Goal: Task Accomplishment & Management: Manage account settings

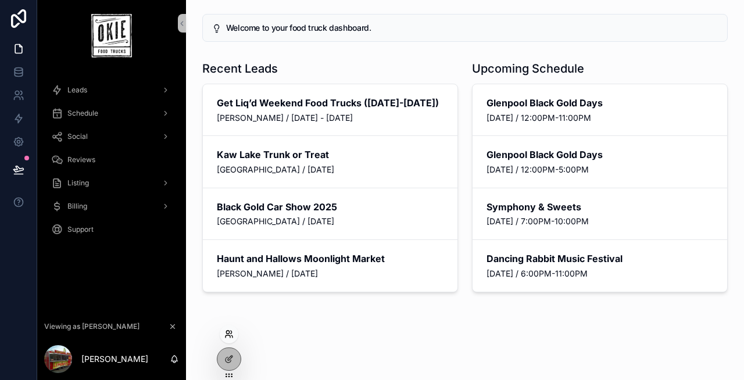
click at [224, 331] on icon at bounding box center [228, 333] width 9 height 9
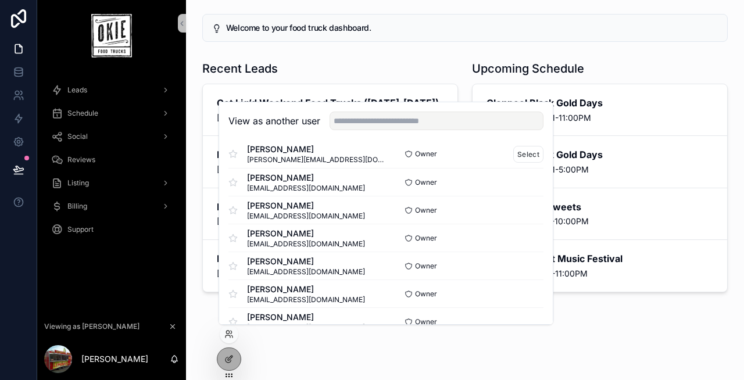
scroll to position [87, 0]
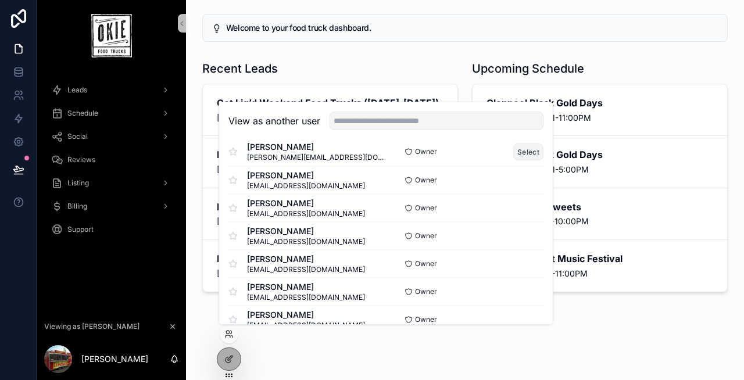
click at [521, 152] on button "Select" at bounding box center [528, 152] width 30 height 17
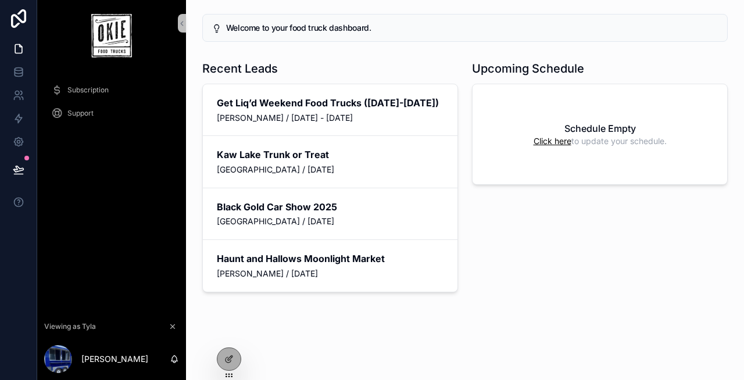
click at [557, 144] on link "Click here" at bounding box center [552, 141] width 38 height 10
click at [557, 141] on link "Click here" at bounding box center [552, 141] width 38 height 10
click at [230, 357] on icon at bounding box center [228, 358] width 9 height 9
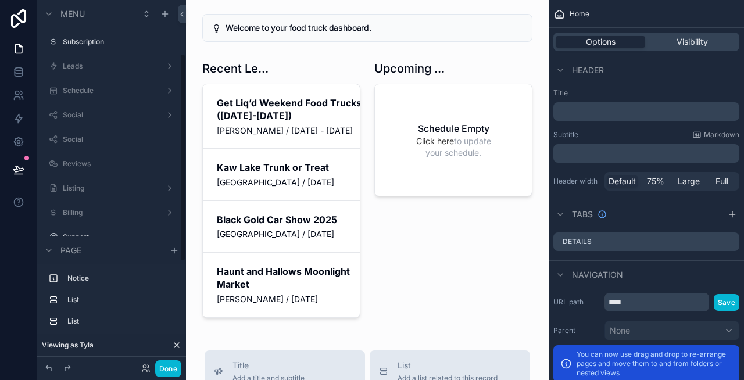
scroll to position [94, 0]
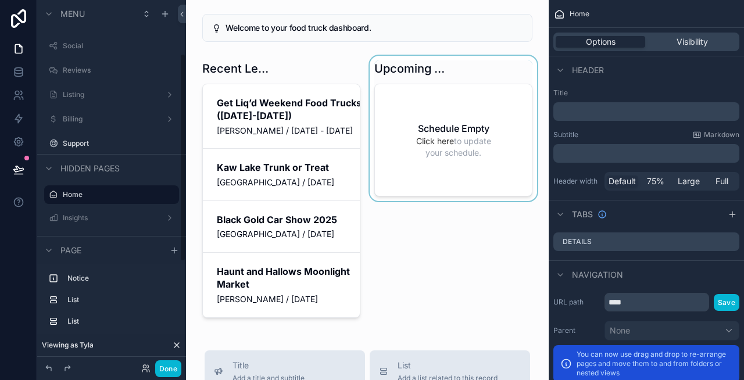
click at [453, 132] on div "scrollable content" at bounding box center [453, 189] width 172 height 267
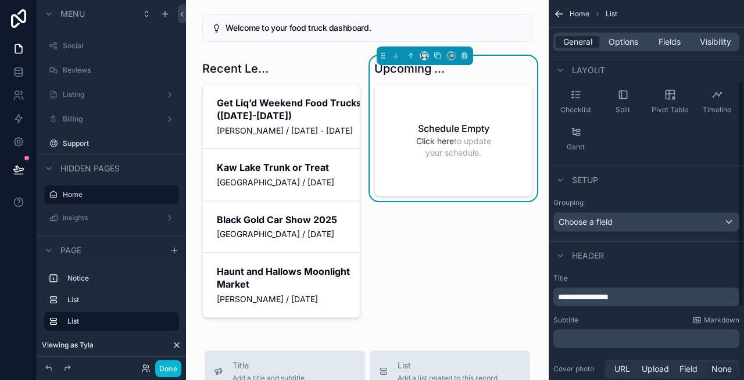
scroll to position [259, 0]
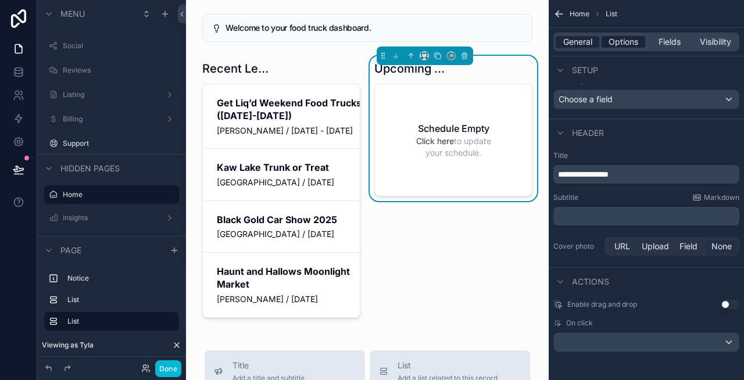
click at [623, 40] on span "Options" at bounding box center [623, 42] width 30 height 12
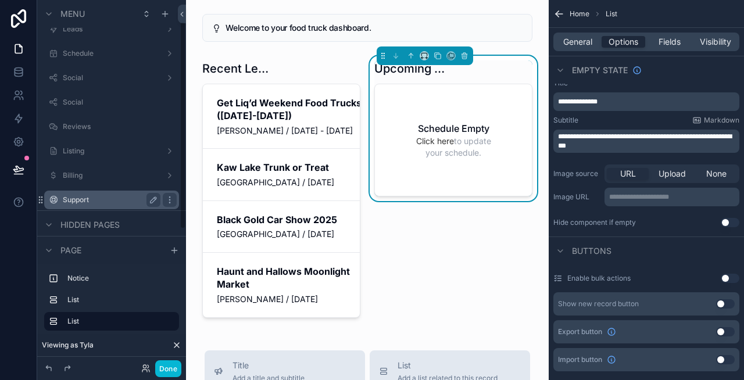
scroll to position [0, 0]
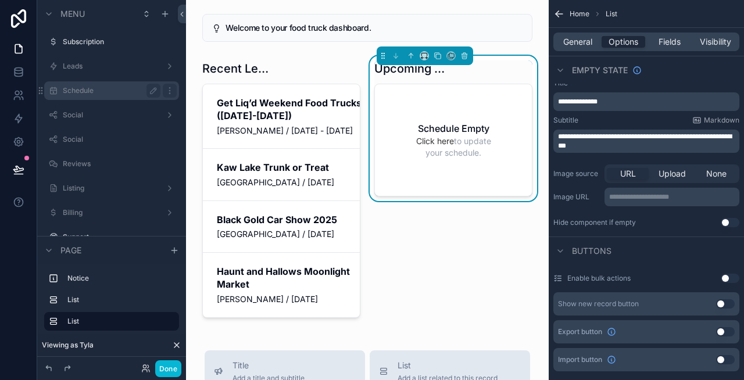
click at [106, 96] on div "Schedule" at bounding box center [112, 91] width 98 height 14
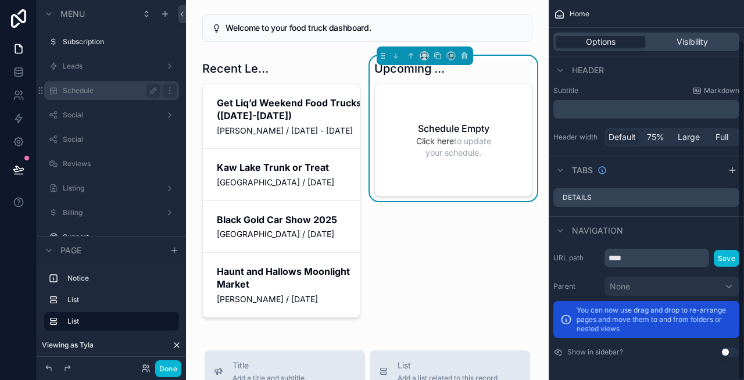
scroll to position [44, 0]
click at [85, 88] on label "Schedule" at bounding box center [109, 90] width 93 height 9
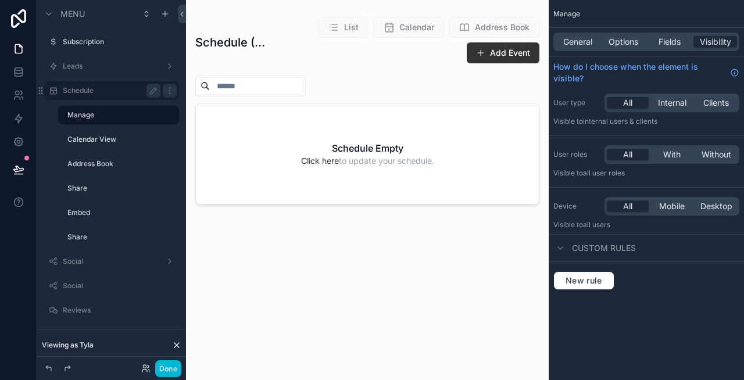
click at [496, 55] on div "scrollable content" at bounding box center [367, 183] width 363 height 366
click at [511, 55] on button "Add Event" at bounding box center [503, 52] width 73 height 21
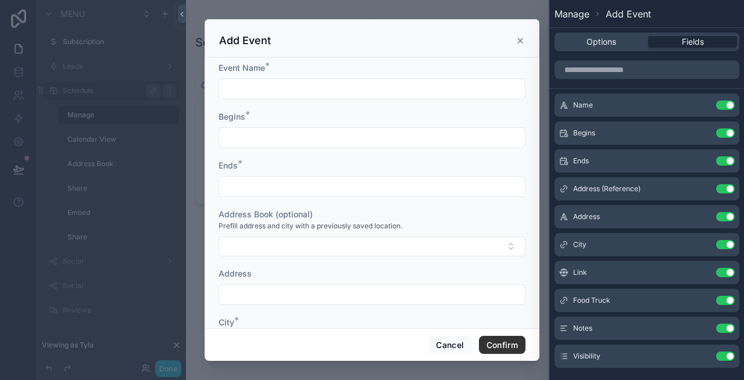
click at [153, 332] on div "scrollable content" at bounding box center [372, 190] width 744 height 380
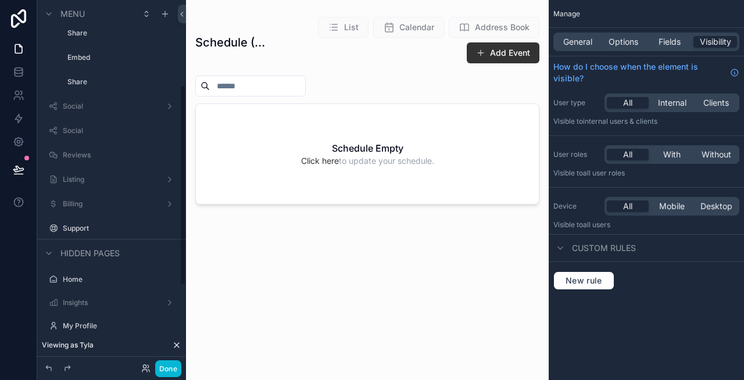
scroll to position [302, 0]
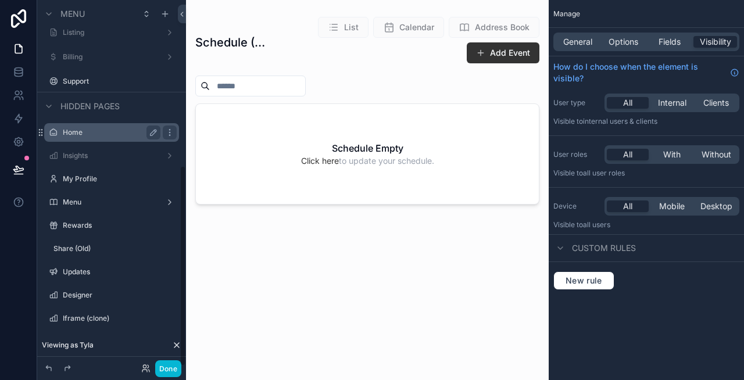
click at [89, 131] on label "Home" at bounding box center [109, 132] width 93 height 9
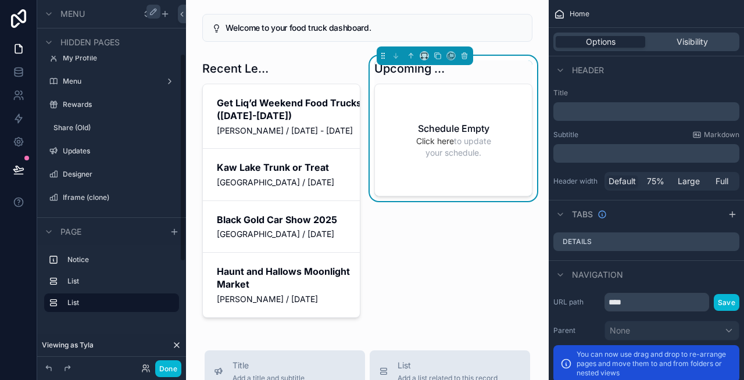
scroll to position [94, 0]
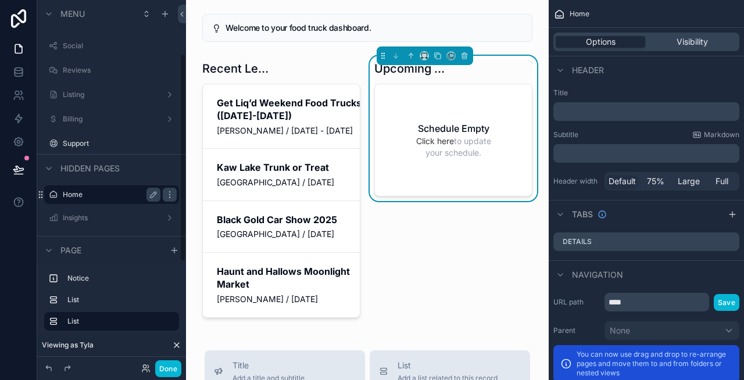
click at [424, 150] on span "Click here to update your schedule." at bounding box center [453, 146] width 83 height 23
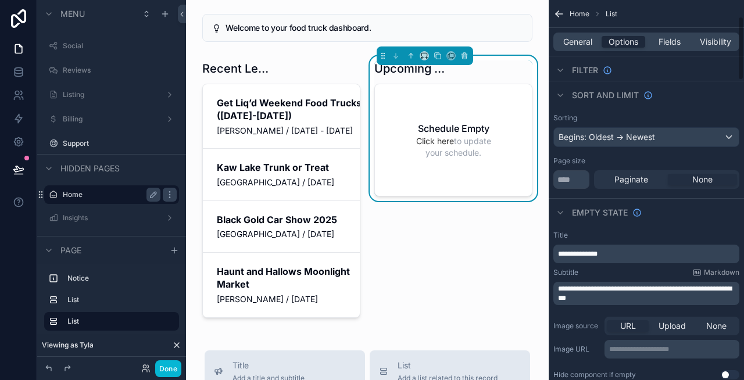
scroll to position [131, 0]
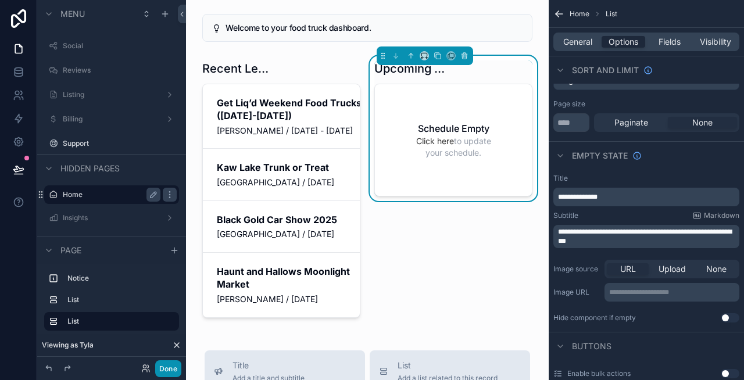
click at [164, 367] on button "Done" at bounding box center [168, 368] width 26 height 17
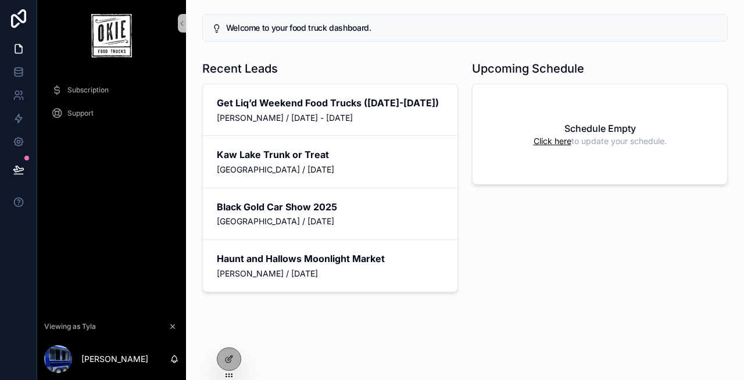
click at [559, 141] on link "Click here" at bounding box center [552, 141] width 38 height 10
click at [227, 354] on icon at bounding box center [228, 358] width 9 height 9
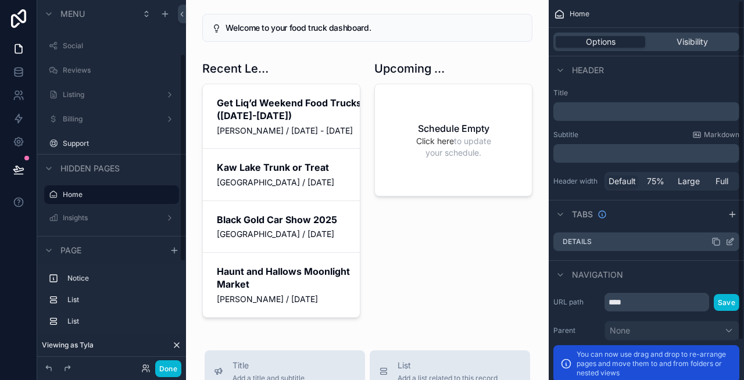
scroll to position [44, 0]
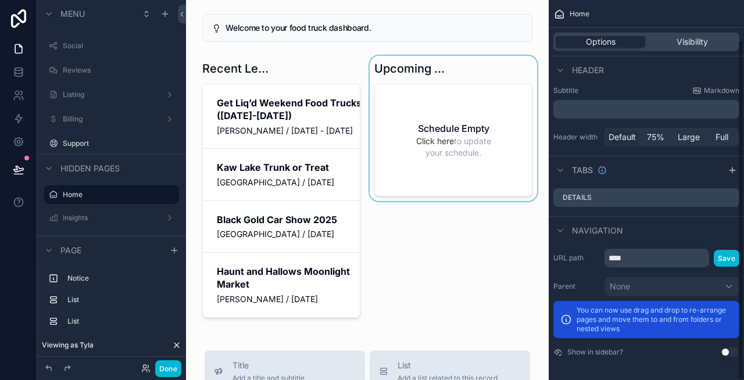
click at [383, 101] on div "scrollable content" at bounding box center [453, 189] width 172 height 267
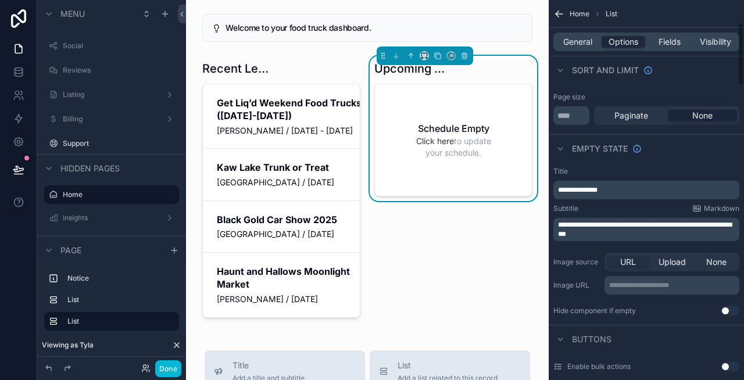
scroll to position [200, 0]
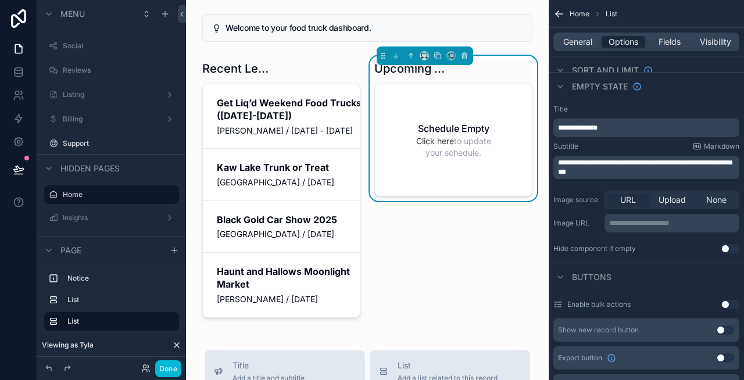
click at [683, 162] on span "**********" at bounding box center [645, 167] width 174 height 16
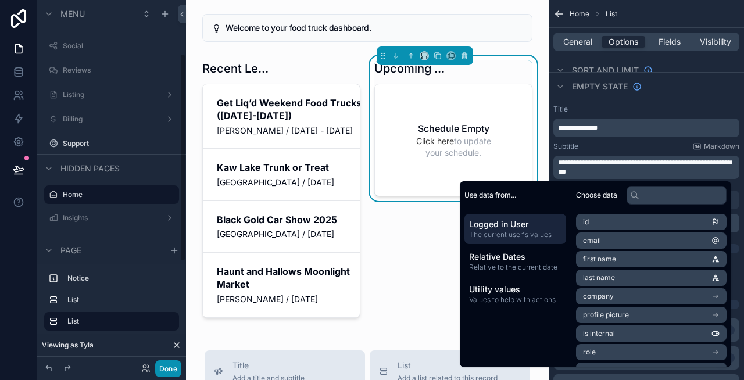
click at [163, 368] on button "Done" at bounding box center [168, 368] width 26 height 17
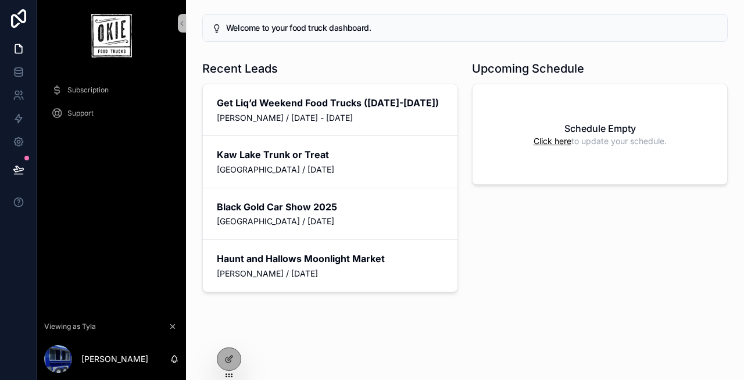
click at [553, 137] on link "Click here" at bounding box center [552, 141] width 38 height 10
click at [227, 356] on icon at bounding box center [228, 358] width 9 height 9
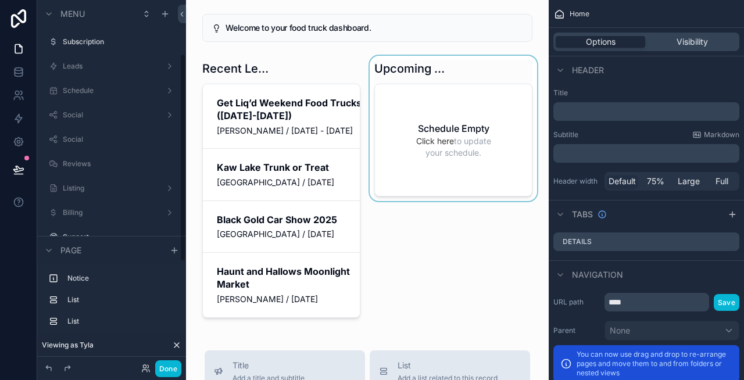
scroll to position [94, 0]
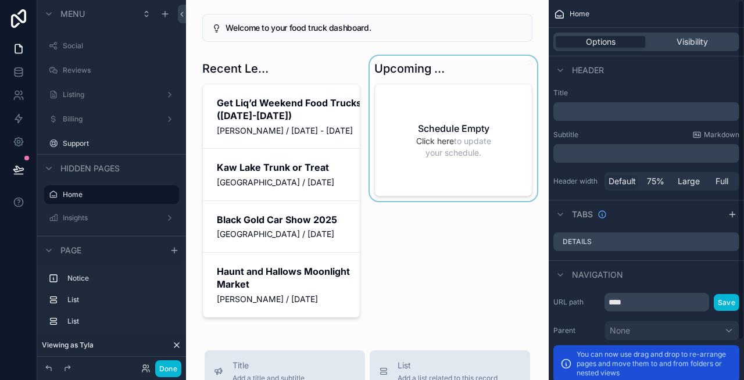
click at [473, 161] on div "scrollable content" at bounding box center [453, 189] width 172 height 267
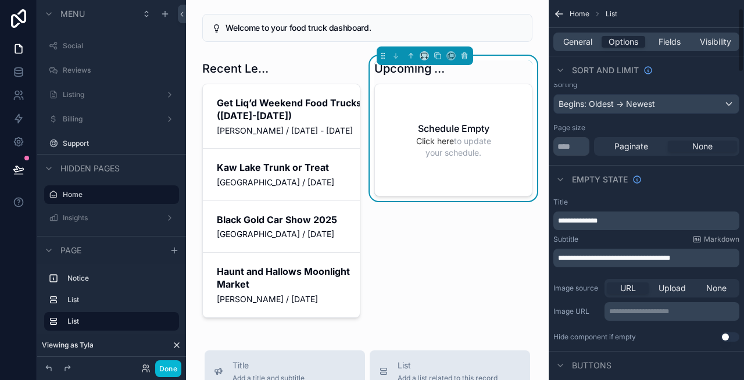
scroll to position [166, 0]
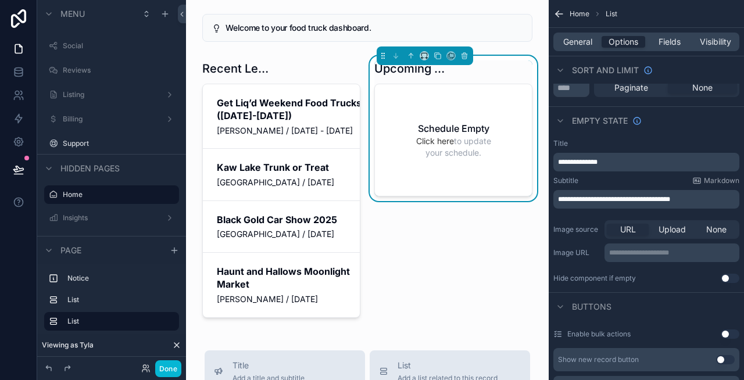
click at [598, 197] on span "**********" at bounding box center [614, 199] width 112 height 7
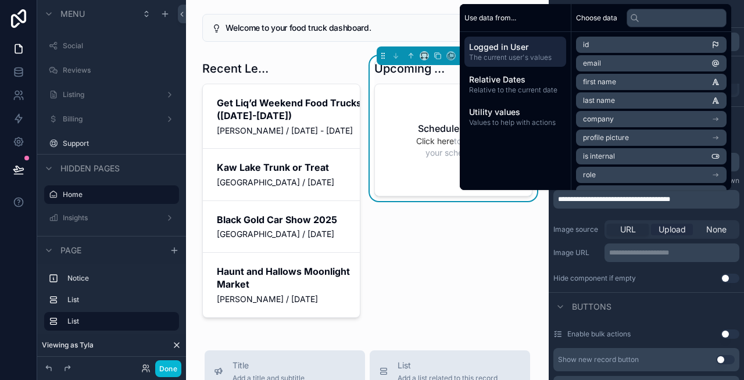
scroll to position [164, 0]
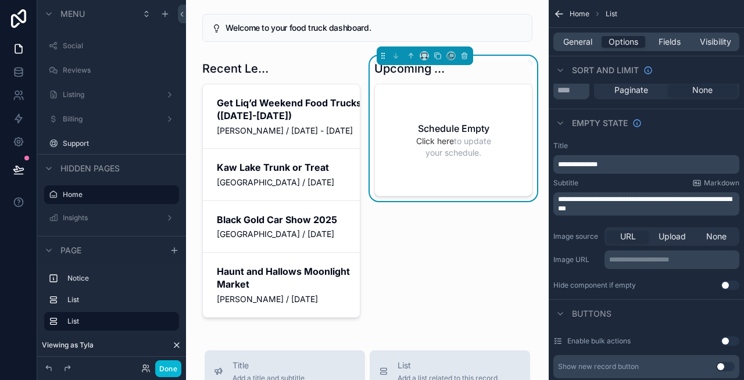
click at [585, 225] on div "**********" at bounding box center [646, 248] width 186 height 46
click at [459, 292] on div "Upcoming Schedule Schedule Empty Click here to update your schedule." at bounding box center [453, 189] width 172 height 267
click at [167, 364] on button "Done" at bounding box center [168, 368] width 26 height 17
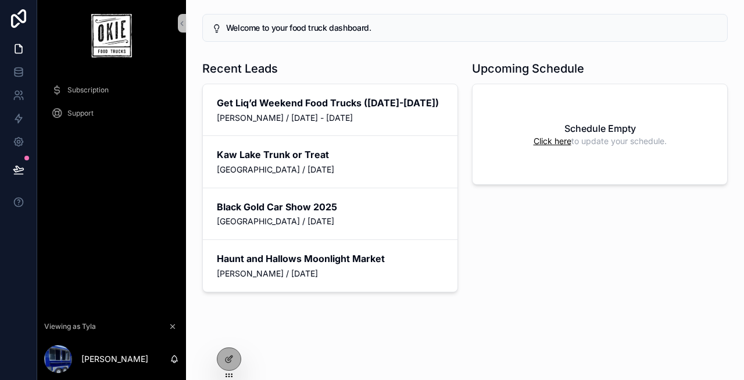
click at [555, 141] on link "Click here" at bounding box center [552, 141] width 38 height 10
click at [228, 361] on icon at bounding box center [228, 358] width 9 height 9
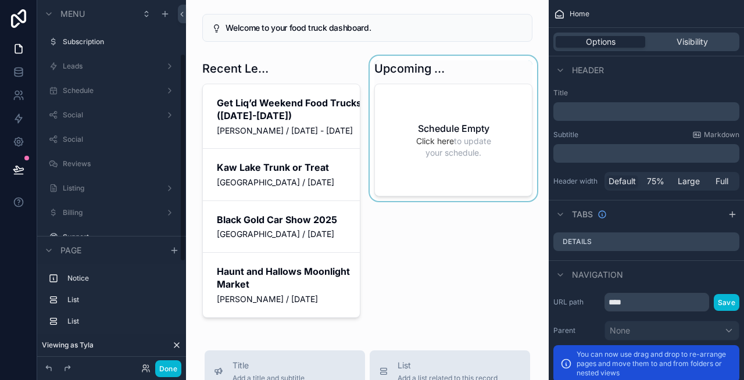
scroll to position [94, 0]
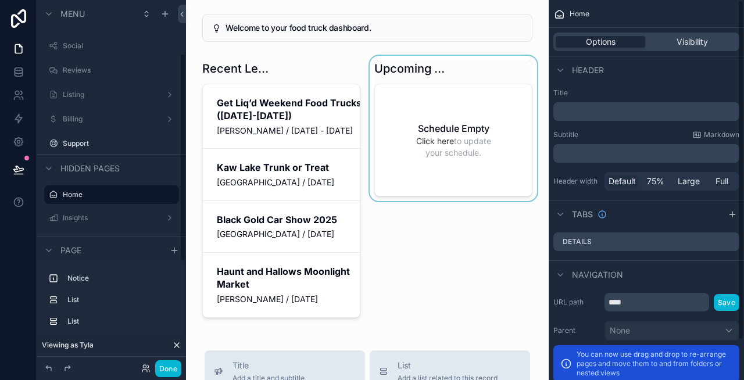
click at [504, 159] on div "scrollable content" at bounding box center [453, 189] width 172 height 267
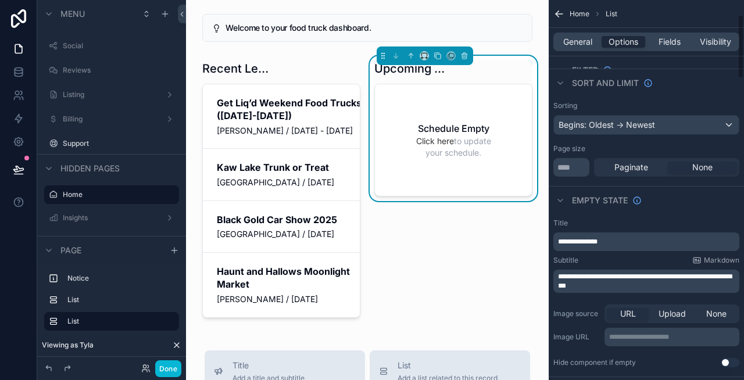
scroll to position [145, 0]
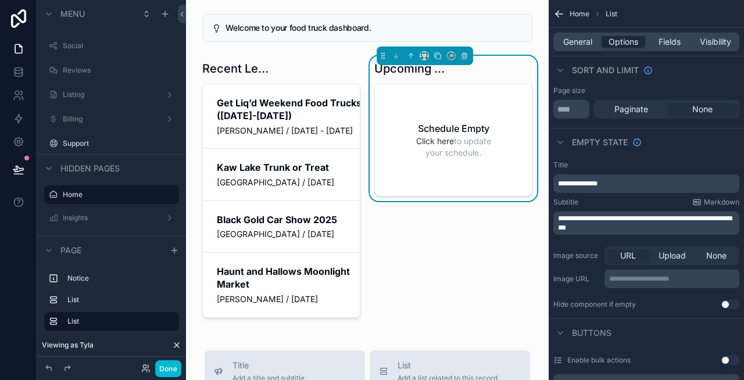
click at [682, 217] on span "**********" at bounding box center [645, 223] width 174 height 16
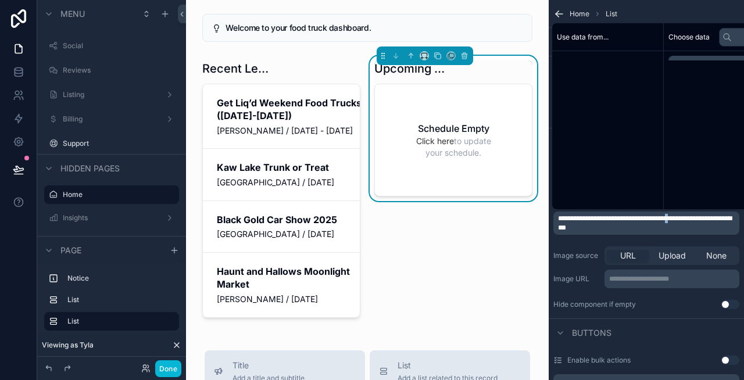
click at [682, 217] on span "**********" at bounding box center [645, 223] width 174 height 16
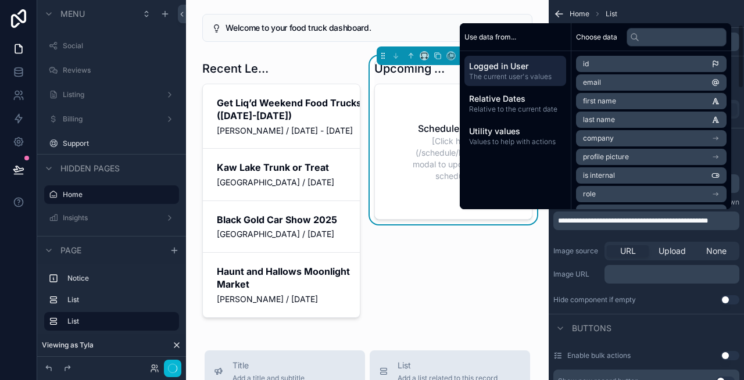
scroll to position [147, 0]
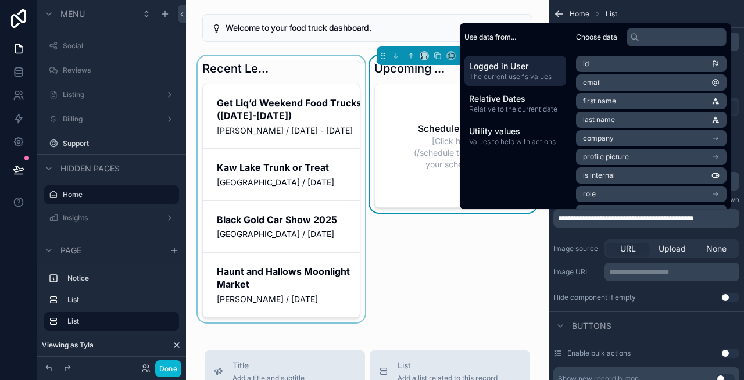
click at [289, 218] on div "scrollable content" at bounding box center [281, 189] width 172 height 267
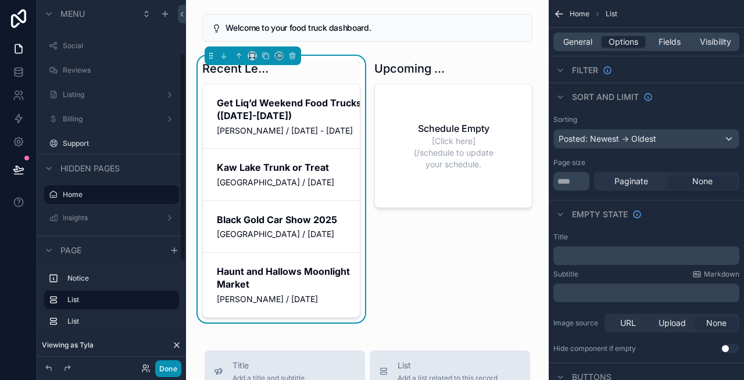
click at [169, 367] on button "Done" at bounding box center [168, 368] width 26 height 17
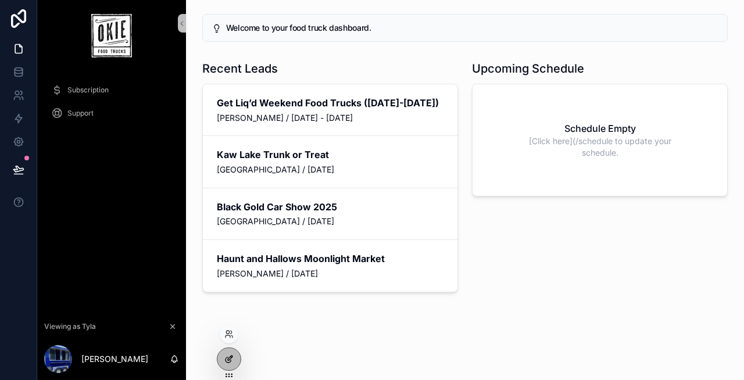
click at [238, 357] on div at bounding box center [228, 359] width 23 height 22
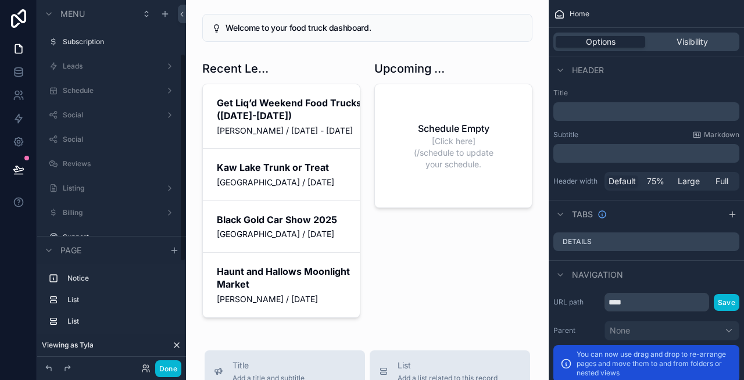
scroll to position [94, 0]
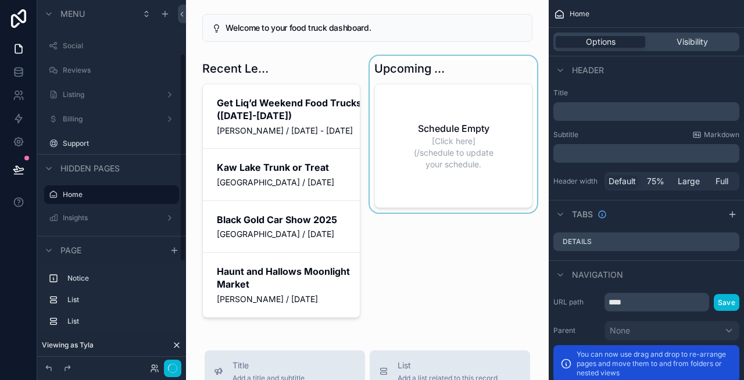
click at [488, 171] on div "scrollable content" at bounding box center [453, 189] width 172 height 267
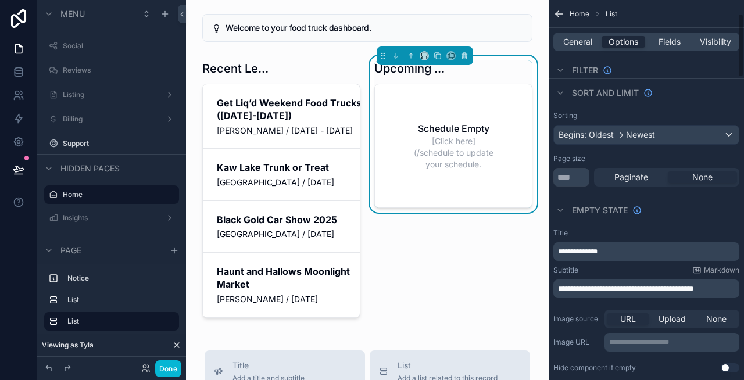
scroll to position [80, 0]
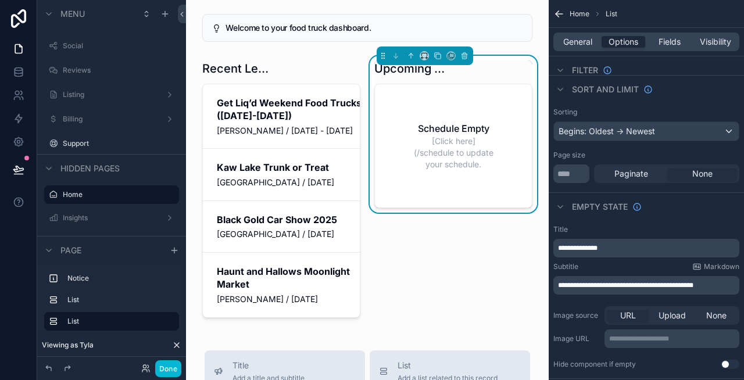
click at [629, 284] on span "**********" at bounding box center [625, 285] width 135 height 7
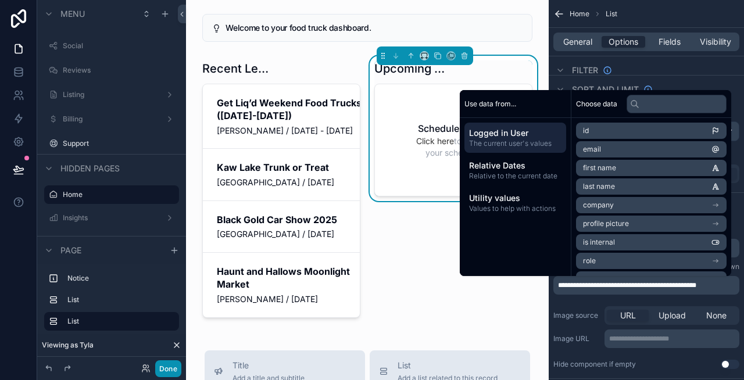
click at [174, 368] on button "Done" at bounding box center [168, 368] width 26 height 17
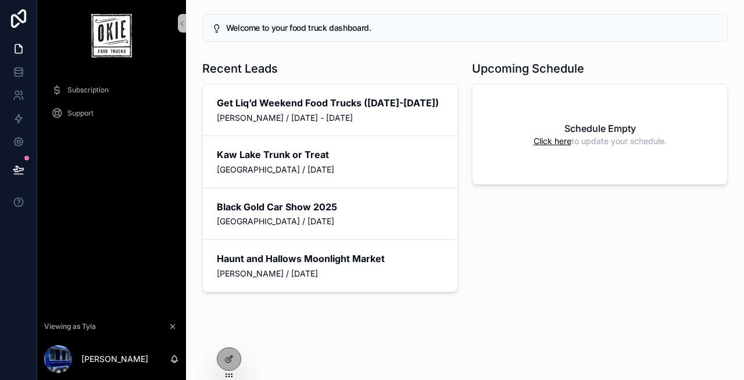
click at [555, 142] on link "Click here" at bounding box center [552, 141] width 38 height 10
click at [230, 335] on icon at bounding box center [228, 333] width 9 height 9
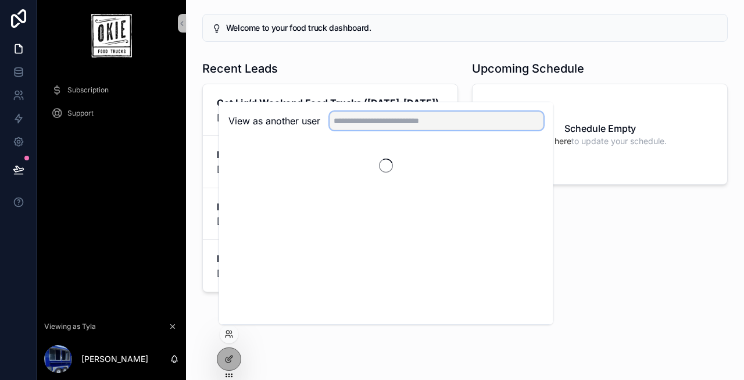
click at [381, 125] on input "text" at bounding box center [436, 121] width 214 height 19
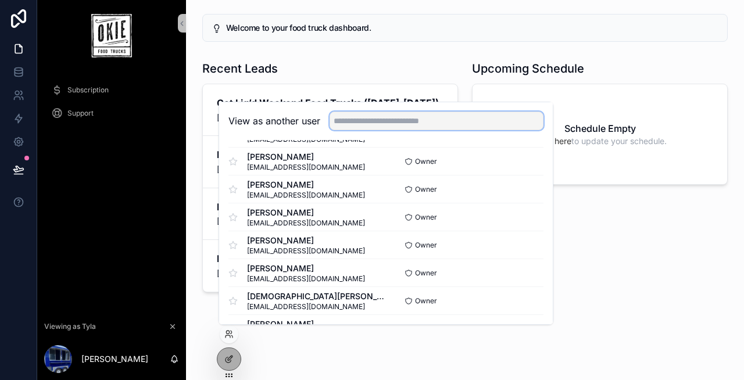
scroll to position [138, 0]
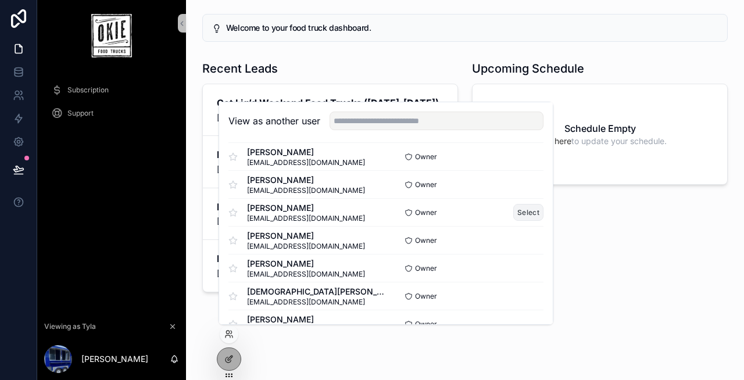
click at [525, 215] on button "Select" at bounding box center [528, 212] width 30 height 17
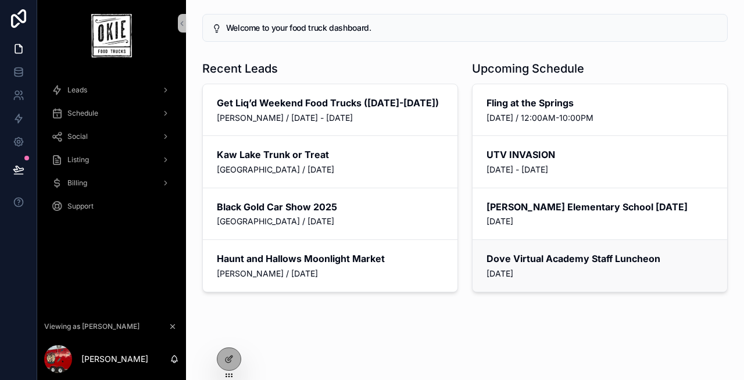
click at [524, 265] on div "Dove Virtual Academy Staff Luncheon Friday, October 10, 2025" at bounding box center [599, 265] width 227 height 27
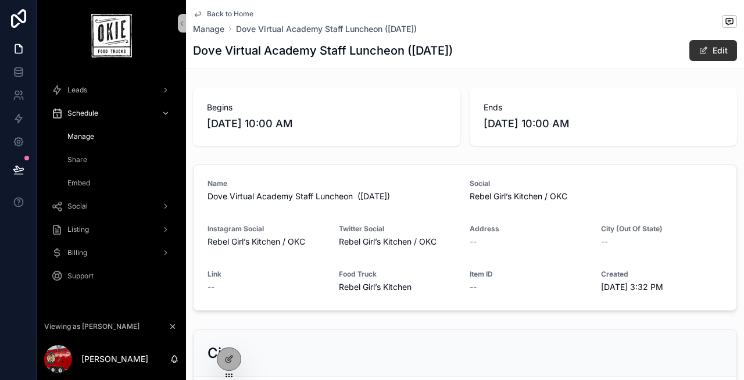
click at [238, 12] on span "Back to Home" at bounding box center [230, 13] width 46 height 9
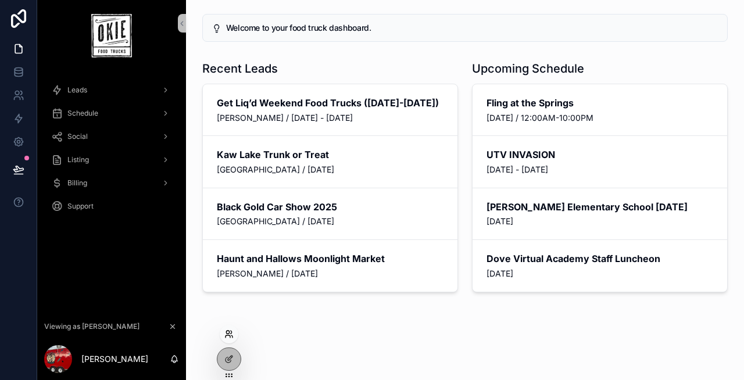
click at [233, 330] on icon at bounding box center [228, 333] width 9 height 9
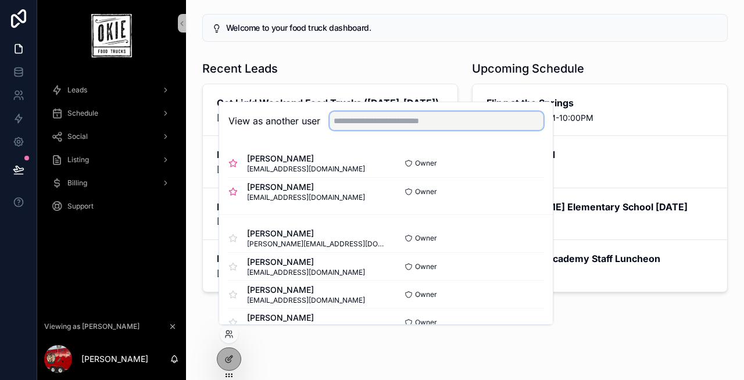
click at [384, 128] on input "text" at bounding box center [436, 121] width 214 height 19
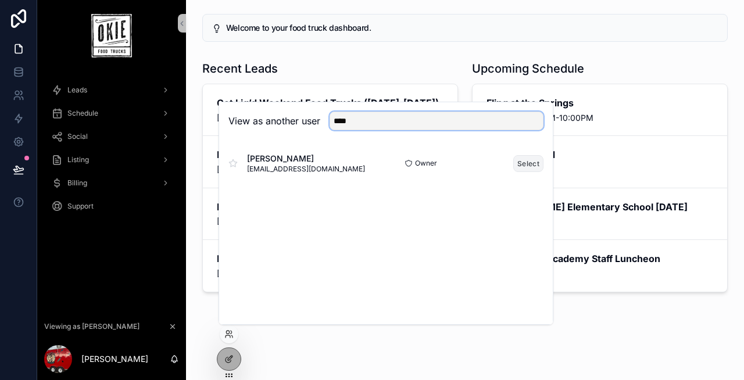
type input "****"
click at [523, 163] on button "Select" at bounding box center [528, 163] width 30 height 17
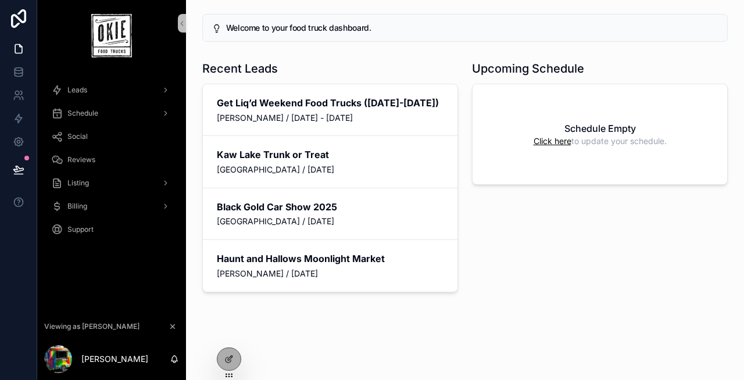
click at [555, 140] on link "Click here" at bounding box center [552, 141] width 38 height 10
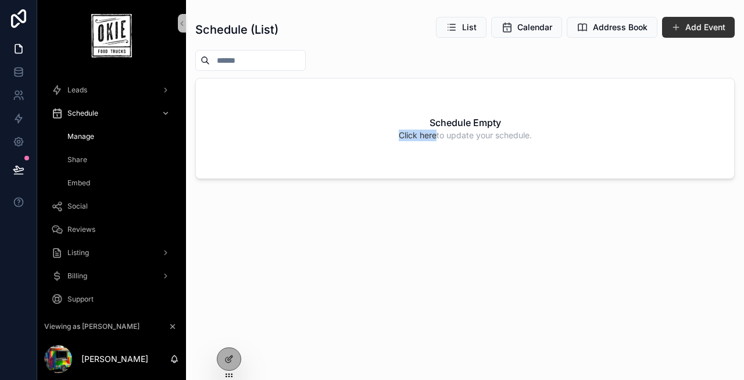
scroll to position [9, 0]
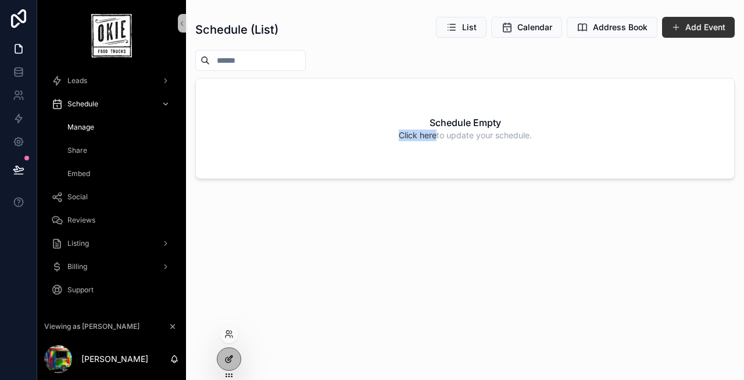
click at [225, 354] on icon at bounding box center [228, 358] width 9 height 9
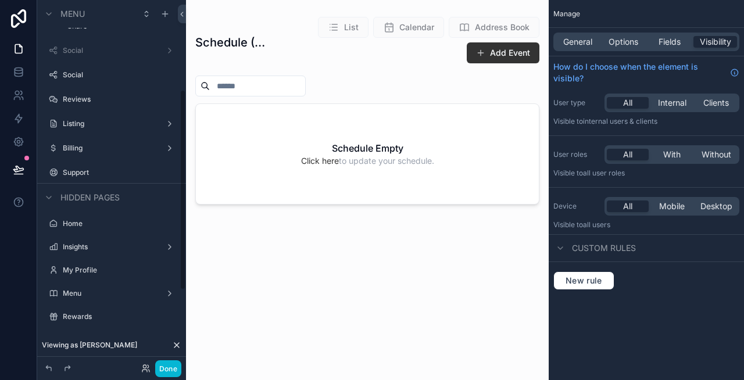
scroll to position [302, 0]
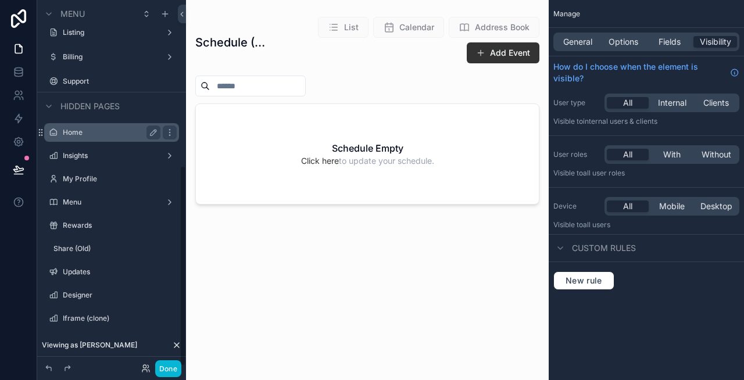
click at [79, 132] on label "Home" at bounding box center [109, 132] width 93 height 9
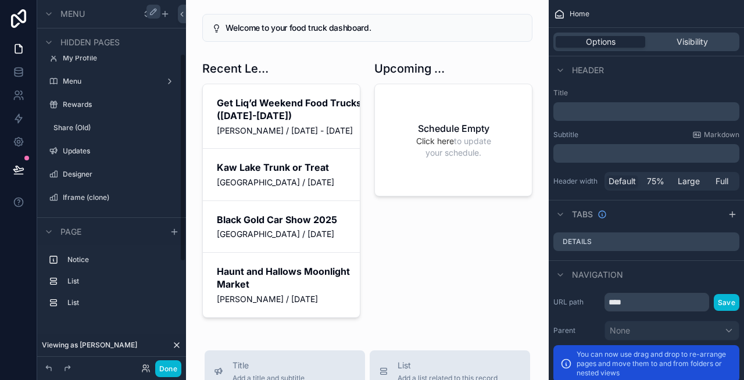
scroll to position [94, 0]
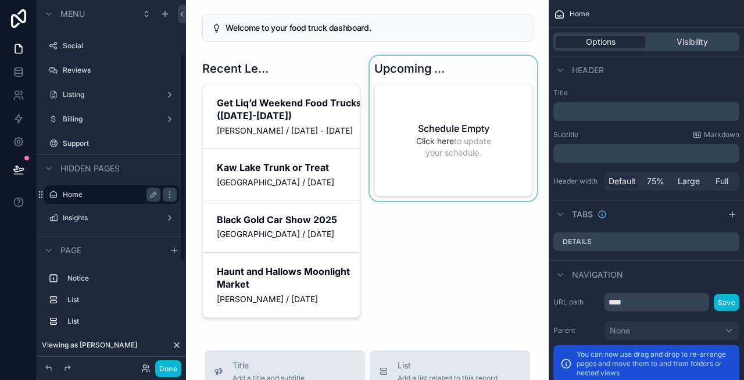
click at [407, 157] on div "scrollable content" at bounding box center [453, 189] width 172 height 267
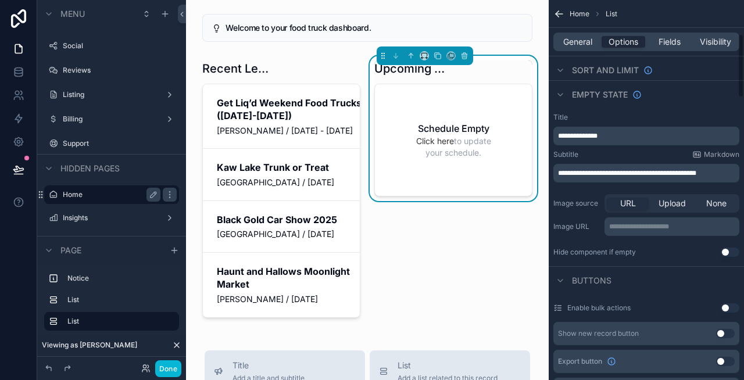
scroll to position [201, 0]
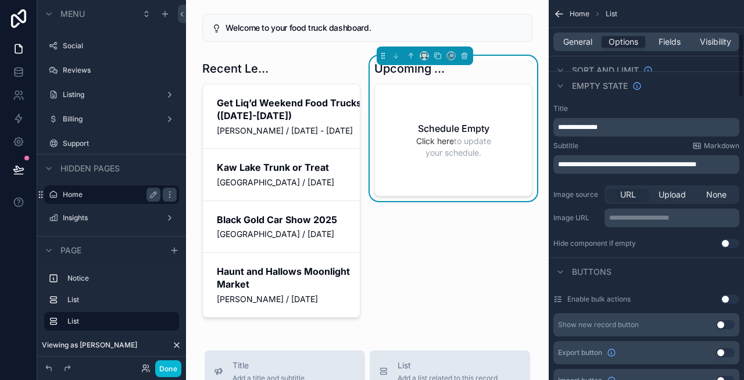
click at [619, 163] on span "**********" at bounding box center [627, 164] width 138 height 7
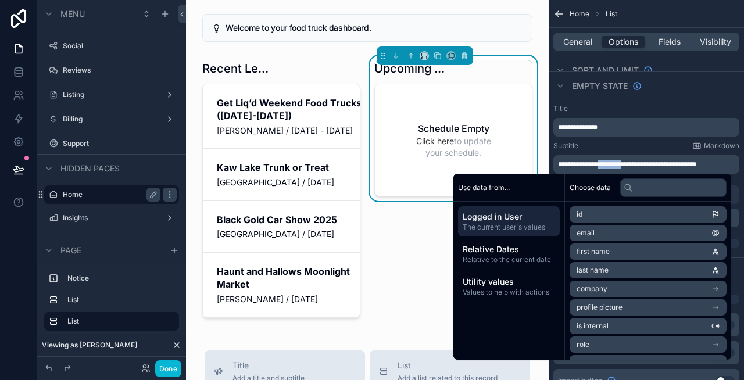
click at [619, 163] on span "**********" at bounding box center [627, 164] width 138 height 7
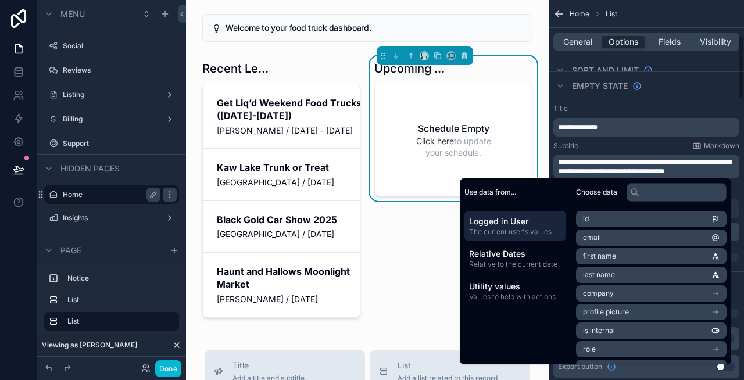
scroll to position [213, 0]
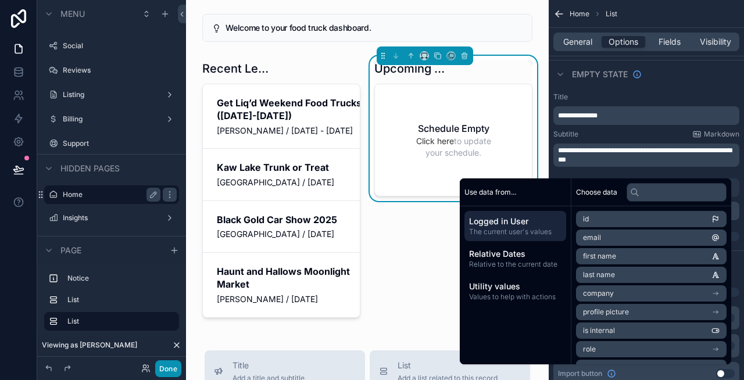
click at [169, 367] on button "Done" at bounding box center [168, 368] width 26 height 17
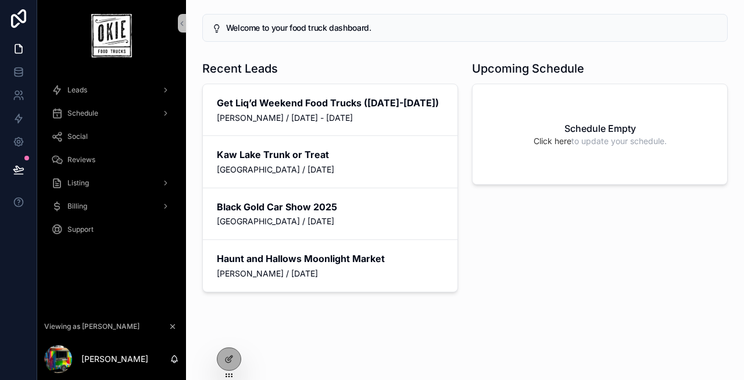
scroll to position [0, 0]
click at [561, 143] on link "Click here" at bounding box center [552, 141] width 38 height 10
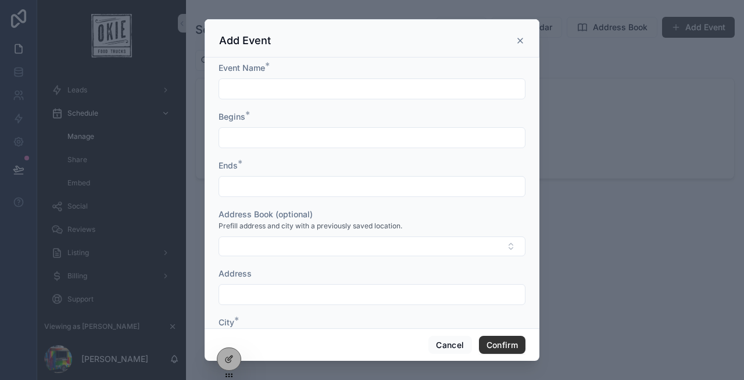
click at [518, 40] on icon "scrollable content" at bounding box center [519, 40] width 9 height 9
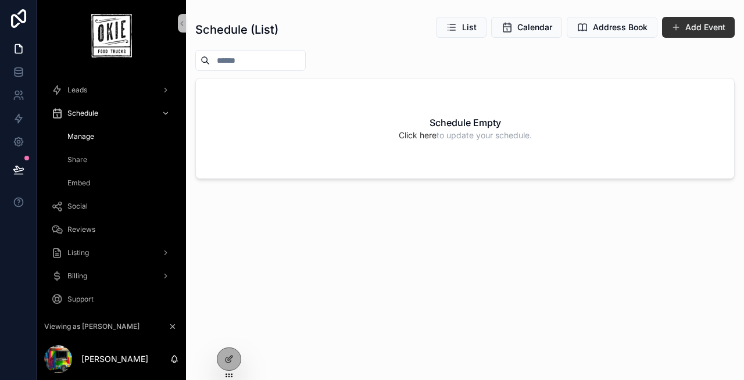
click at [354, 228] on div "Schedule (List) List Calendar Address Book Add Event Schedule Empty Click here …" at bounding box center [464, 187] width 539 height 357
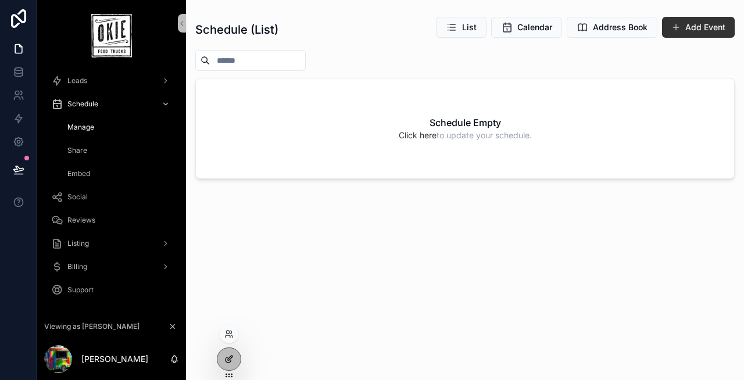
click at [223, 353] on div at bounding box center [228, 359] width 23 height 22
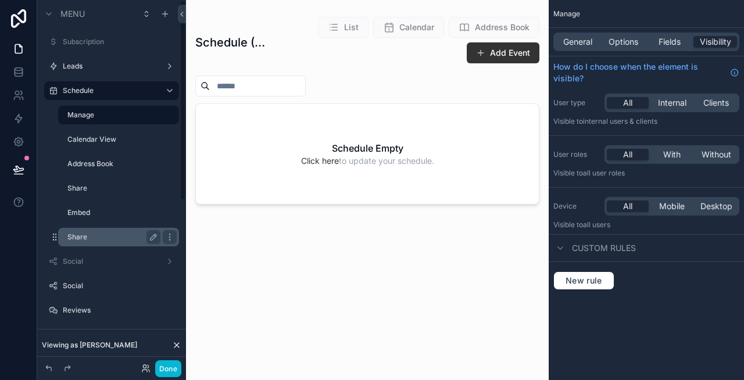
scroll to position [302, 0]
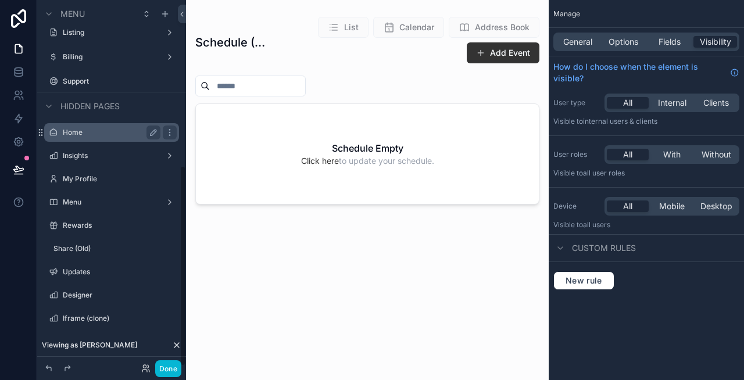
click at [77, 134] on label "Home" at bounding box center [109, 132] width 93 height 9
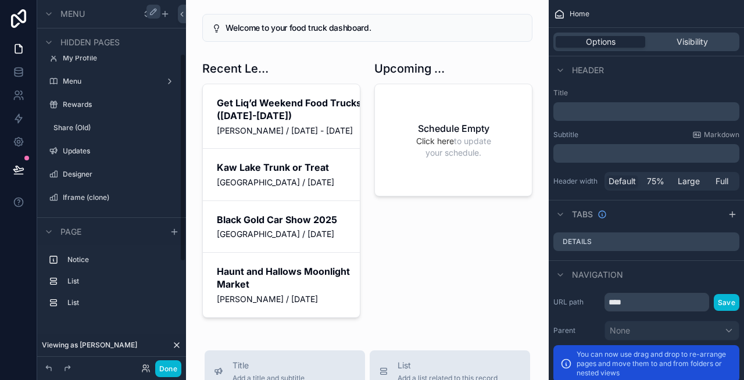
scroll to position [94, 0]
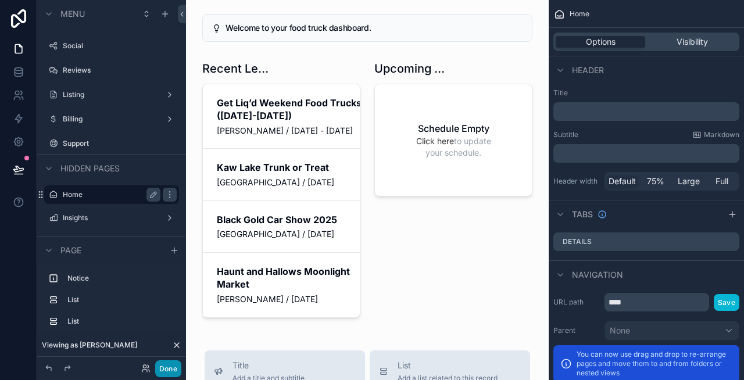
click at [167, 365] on button "Done" at bounding box center [168, 368] width 26 height 17
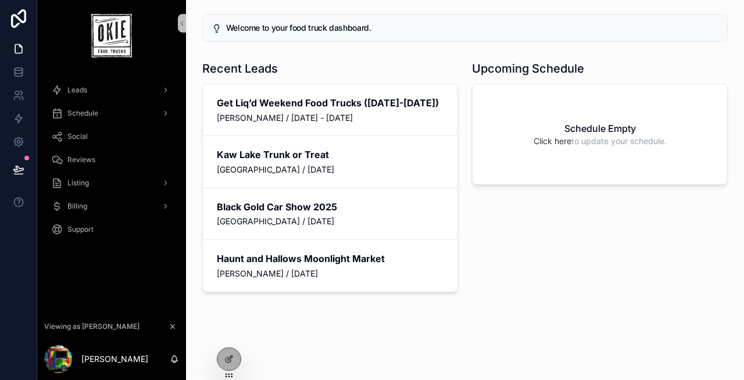
scroll to position [0, 0]
click at [228, 357] on icon at bounding box center [230, 358] width 5 height 5
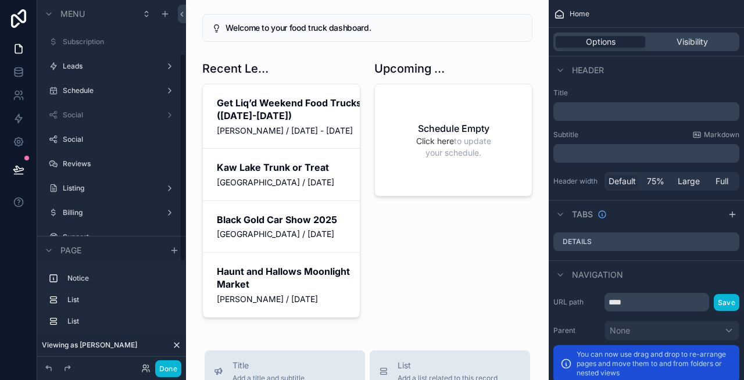
scroll to position [94, 0]
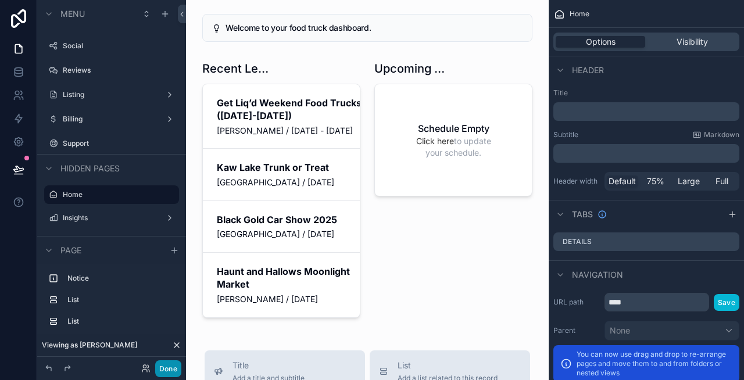
click at [174, 366] on button "Done" at bounding box center [168, 368] width 26 height 17
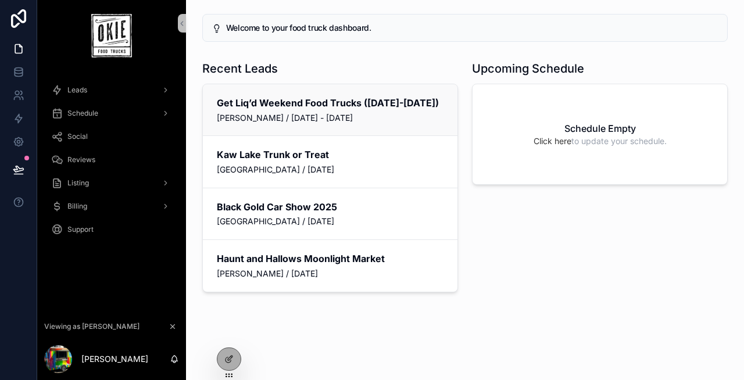
click at [314, 124] on span "[PERSON_NAME] / [DATE] - [DATE]" at bounding box center [330, 118] width 227 height 12
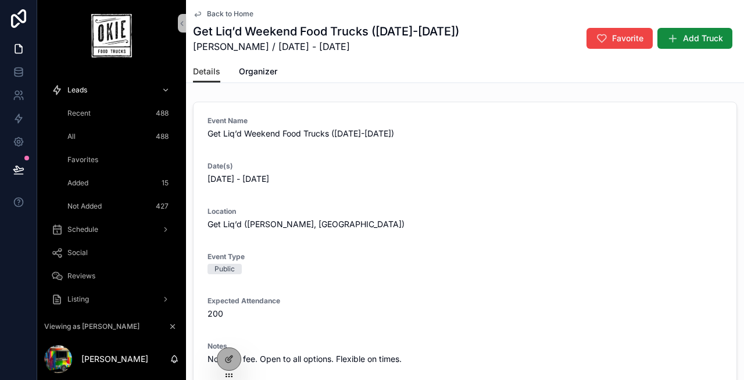
click at [217, 14] on span "Back to Home" at bounding box center [230, 13] width 46 height 9
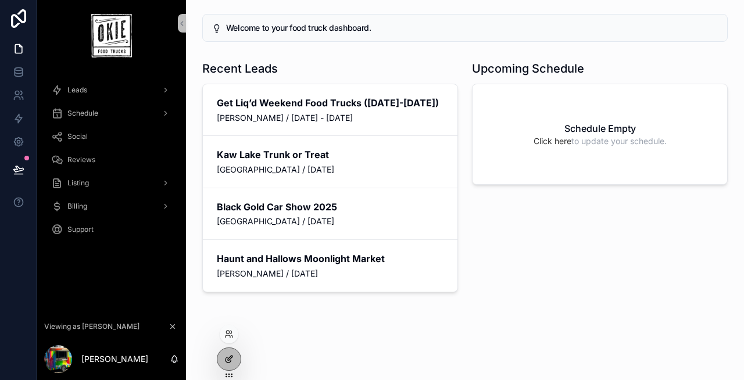
click at [234, 354] on div at bounding box center [228, 359] width 23 height 22
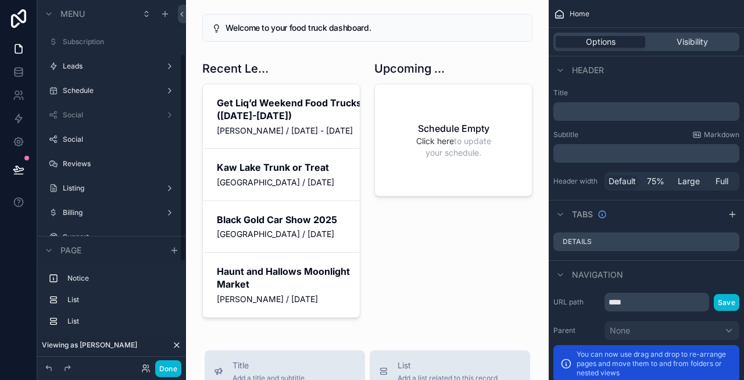
scroll to position [94, 0]
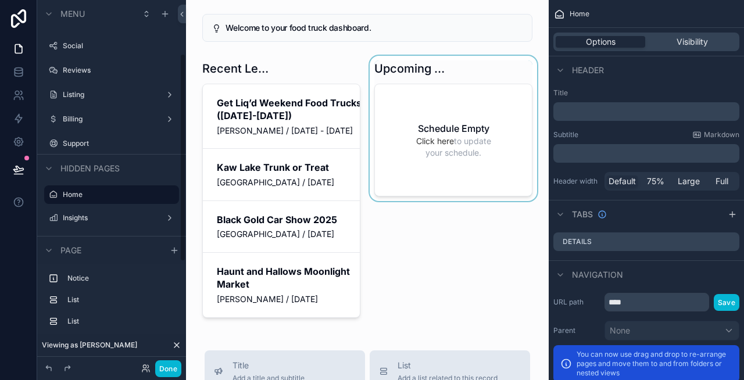
click at [465, 138] on div "scrollable content" at bounding box center [453, 189] width 172 height 267
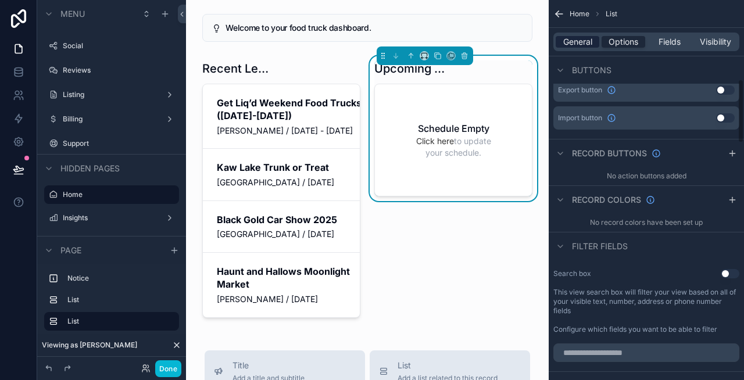
click at [574, 40] on span "General" at bounding box center [577, 42] width 29 height 12
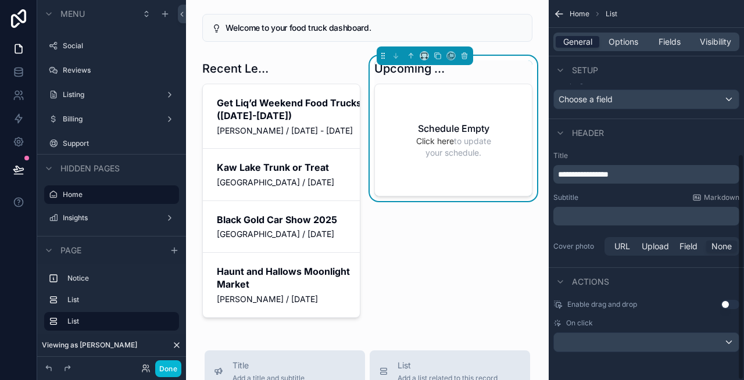
scroll to position [259, 0]
click at [600, 347] on div "scrollable content" at bounding box center [646, 342] width 185 height 19
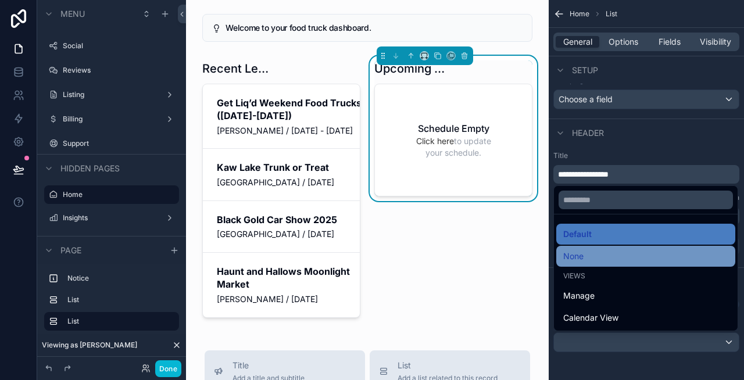
click at [600, 257] on div "None" at bounding box center [645, 256] width 165 height 14
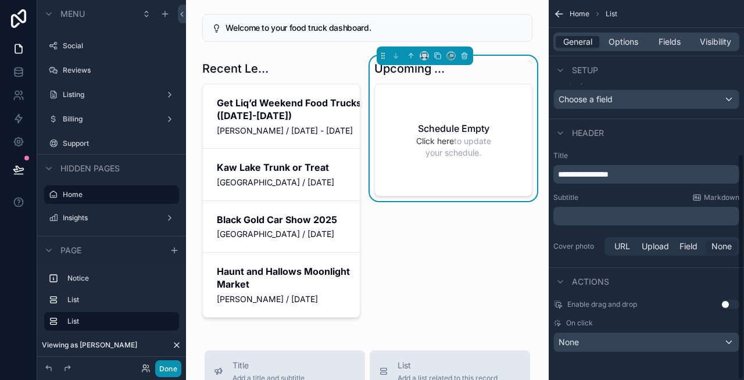
click at [166, 364] on button "Done" at bounding box center [168, 368] width 26 height 17
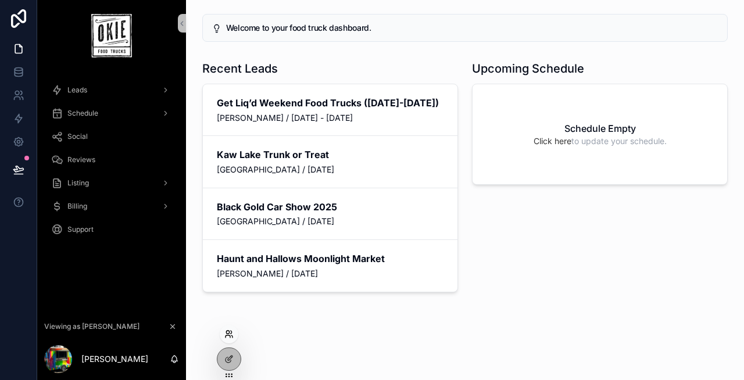
click at [230, 332] on icon at bounding box center [228, 333] width 9 height 9
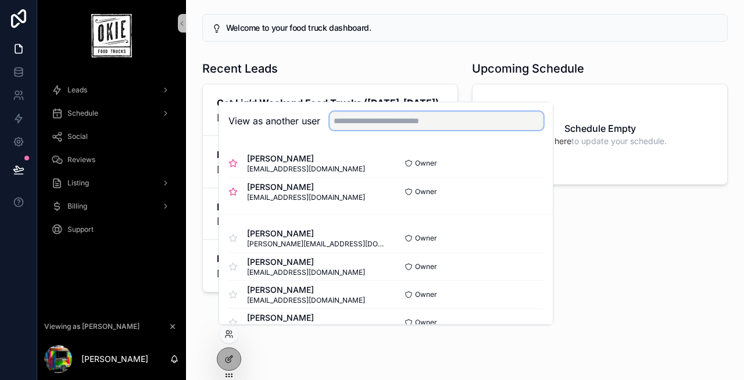
click at [400, 127] on input "text" at bounding box center [436, 121] width 214 height 19
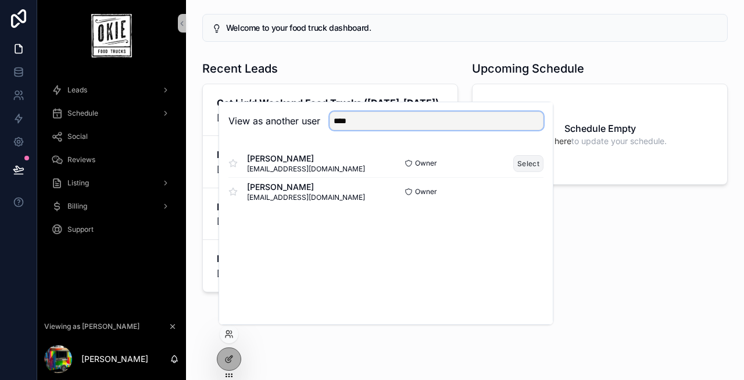
type input "****"
click at [534, 164] on button "Select" at bounding box center [528, 163] width 30 height 17
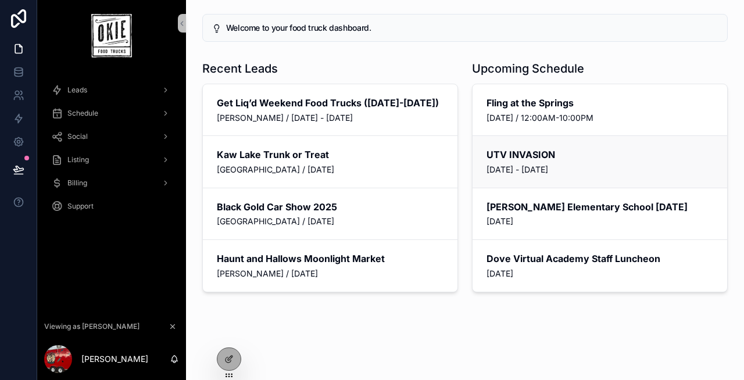
click at [546, 162] on div "UTV INVASION [DATE] - [DATE]" at bounding box center [599, 161] width 227 height 27
click at [553, 217] on span "[DATE]" at bounding box center [599, 222] width 227 height 12
click at [554, 271] on span "[DATE]" at bounding box center [599, 274] width 227 height 12
click at [365, 349] on div "Welcome to your food truck dashboard. Recent Leads Get Liq’d Weekend Food Truck…" at bounding box center [465, 185] width 558 height 371
click at [554, 257] on h2 "Dove Virtual Academy Staff Luncheon" at bounding box center [599, 258] width 227 height 13
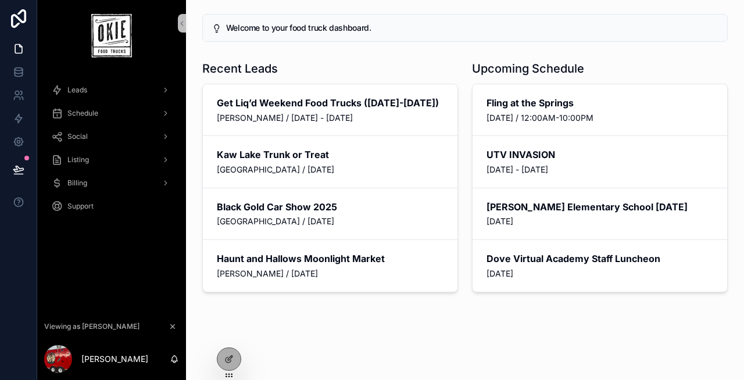
click at [422, 343] on div "Welcome to your food truck dashboard. Recent Leads Get Liq’d Weekend Food Truck…" at bounding box center [465, 185] width 558 height 371
click at [227, 354] on icon at bounding box center [228, 358] width 9 height 9
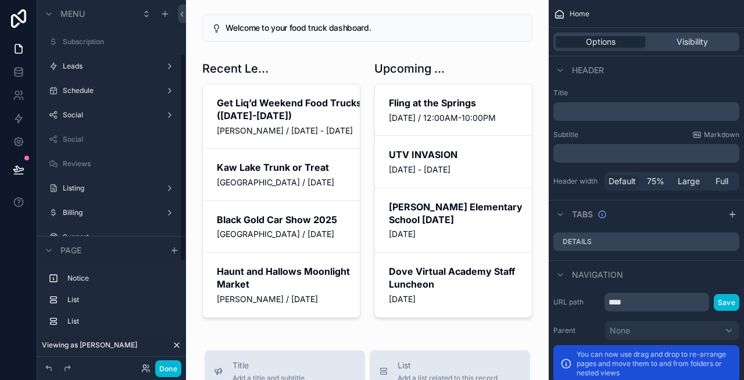
scroll to position [94, 0]
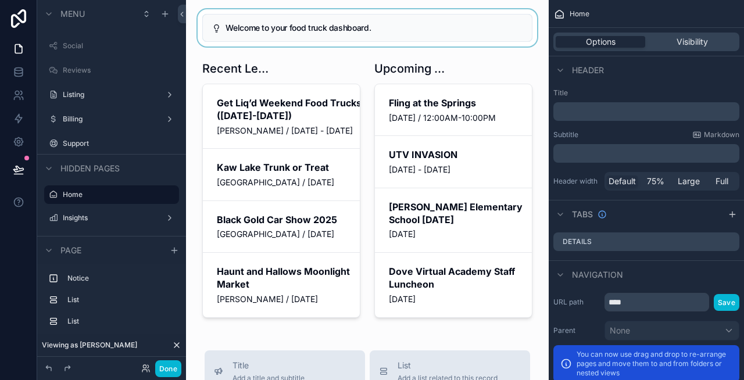
click at [369, 35] on div "scrollable content" at bounding box center [367, 27] width 344 height 37
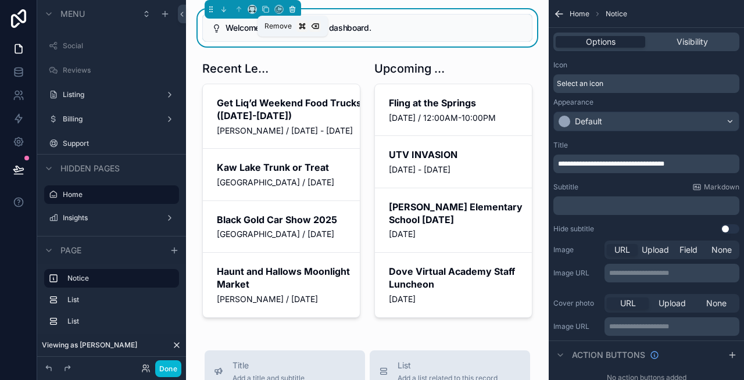
click at [292, 10] on icon "scrollable content" at bounding box center [292, 9] width 8 height 8
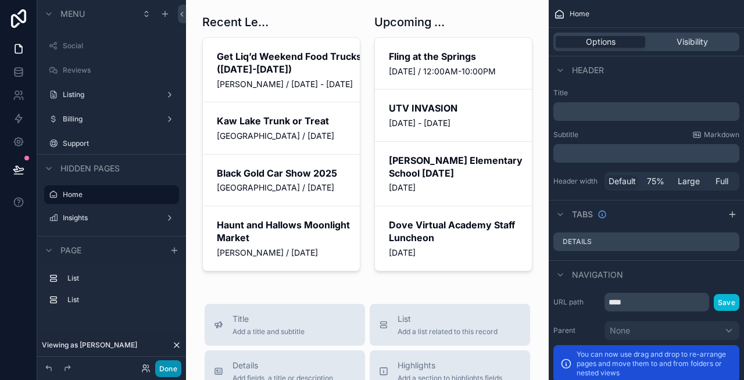
click at [176, 370] on button "Done" at bounding box center [168, 368] width 26 height 17
